Goal: Transaction & Acquisition: Subscribe to service/newsletter

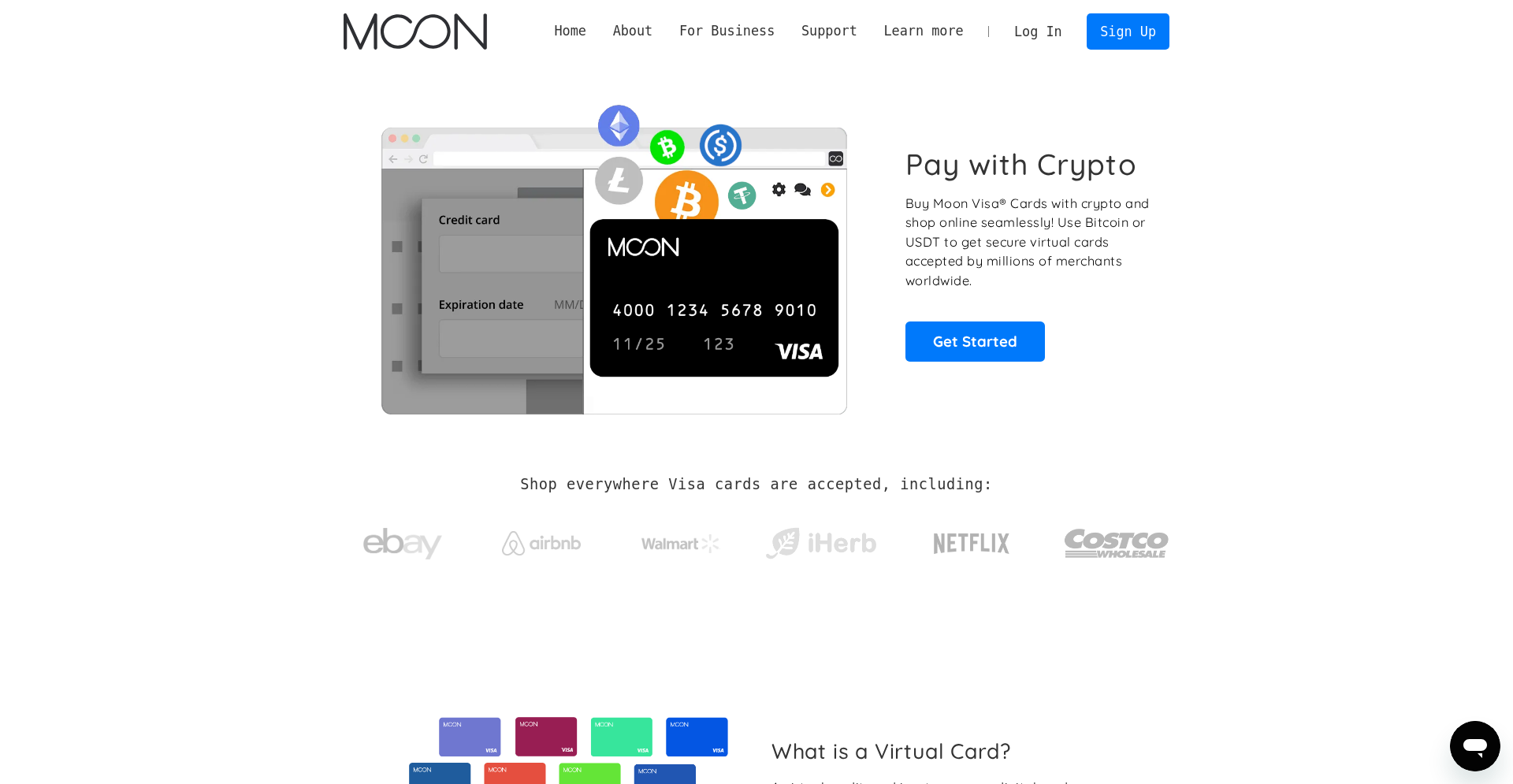
click at [807, 478] on h2 "Shop everywhere Visa cards are accepted, including:" at bounding box center [756, 485] width 472 height 18
click at [1372, 519] on section "Shop everywhere Visa cards are accepted, including:" at bounding box center [756, 529] width 1513 height 167
click at [1118, 32] on link "Sign Up" at bounding box center [1127, 32] width 82 height 36
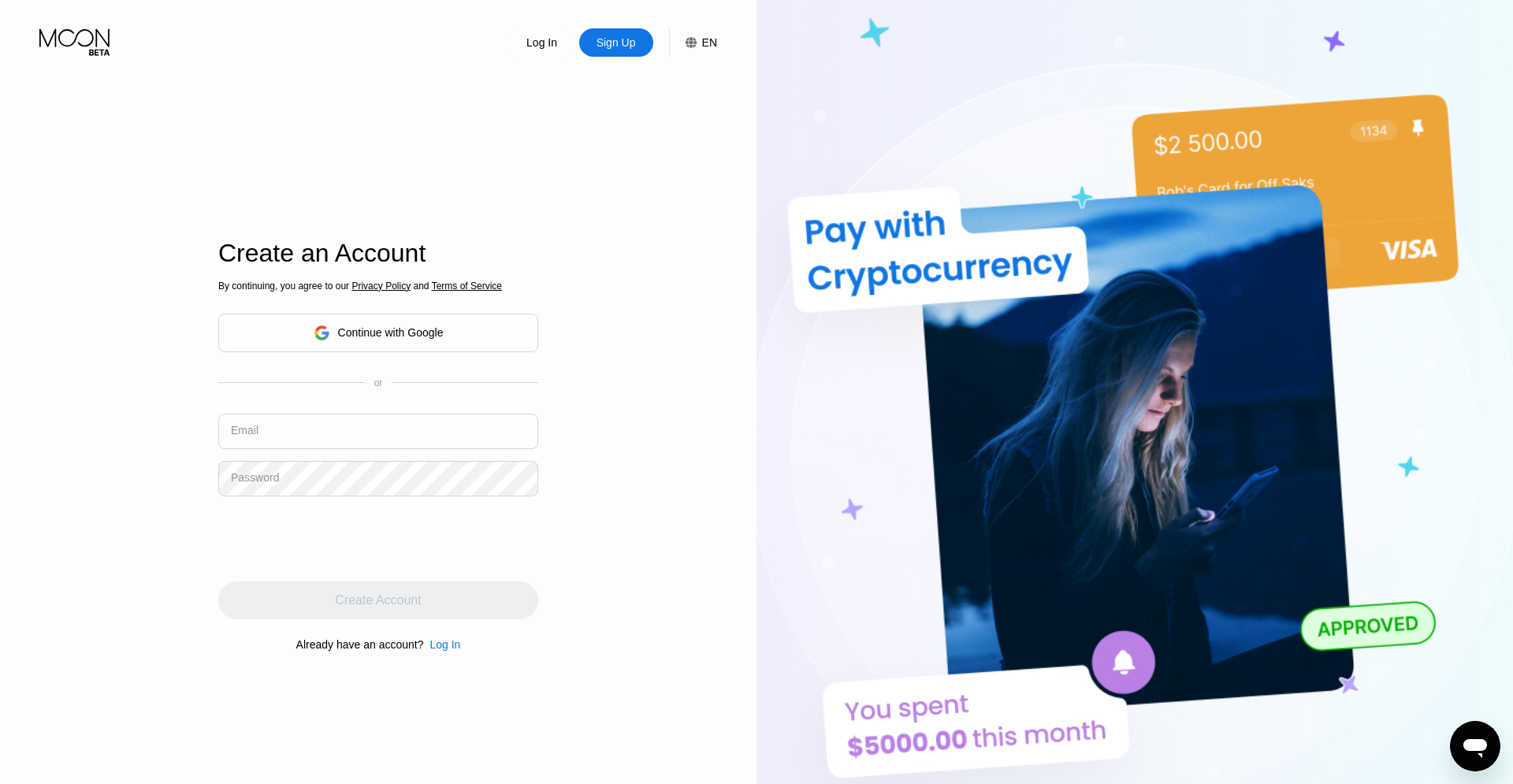
click at [370, 331] on div "Continue with Google" at bounding box center [391, 332] width 106 height 13
